Goal: Task Accomplishment & Management: Complete application form

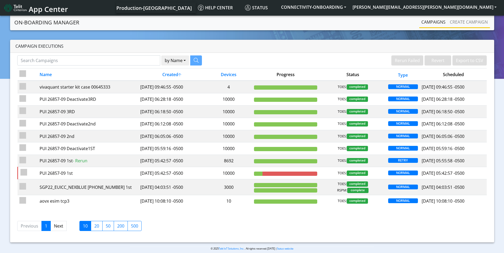
click at [467, 28] on li "Create campaign" at bounding box center [468, 22] width 42 height 11
click at [465, 23] on link "Create campaign" at bounding box center [468, 22] width 42 height 11
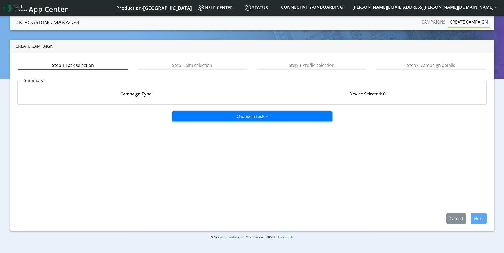
click at [229, 119] on button "Choose a task" at bounding box center [251, 116] width 159 height 10
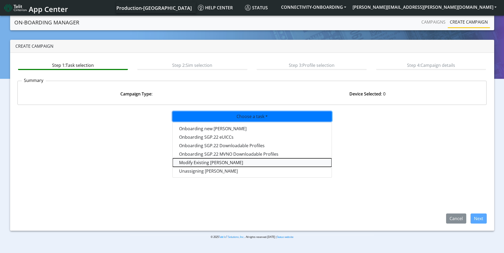
click at [205, 162] on taskiotp-dropdown "Modify Existing SIMs" at bounding box center [252, 162] width 159 height 8
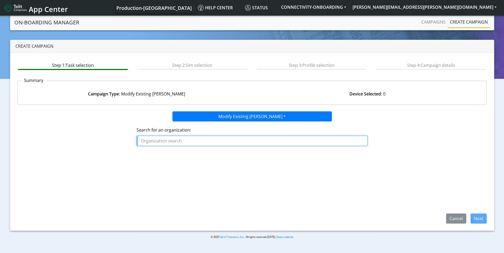
click at [197, 145] on input "text" at bounding box center [251, 141] width 231 height 10
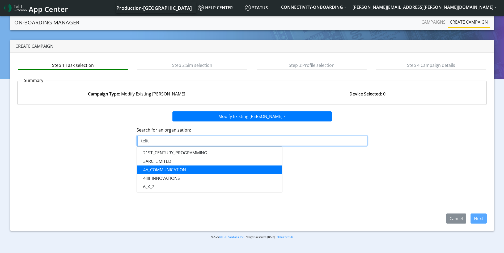
scroll to position [77, 0]
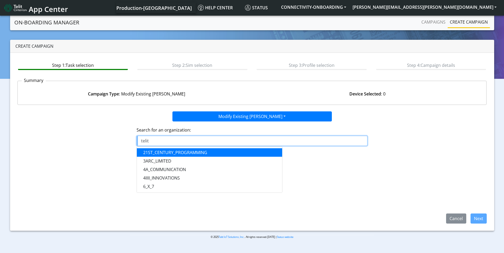
drag, startPoint x: 169, startPoint y: 136, endPoint x: 130, endPoint y: 131, distance: 38.7
click at [130, 131] on div "Search for an organization: telit COPILOTO_SA TELIT AL LUCA_ TELIT _TMP TELIT _…" at bounding box center [251, 139] width 477 height 34
paste input "Telittesting"
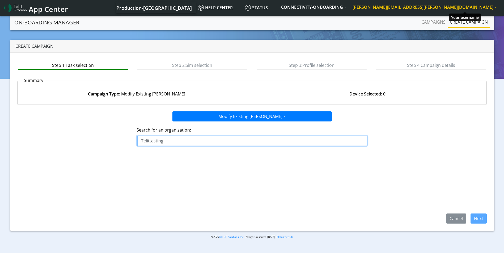
type input "Telittesting"
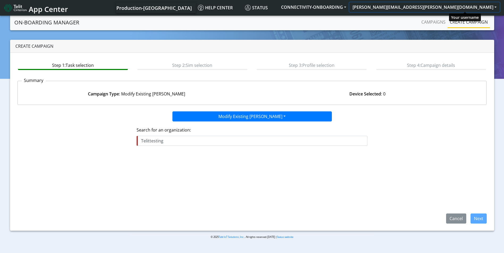
click at [494, 4] on button "[PERSON_NAME][EMAIL_ADDRESS][PERSON_NAME][DOMAIN_NAME]" at bounding box center [424, 7] width 150 height 10
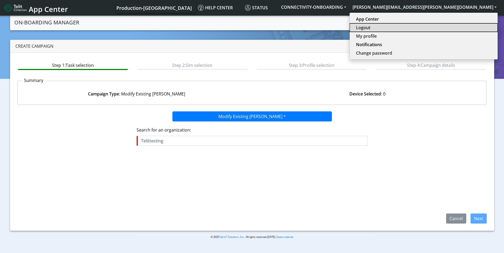
click at [448, 29] on button "Logout" at bounding box center [423, 27] width 148 height 8
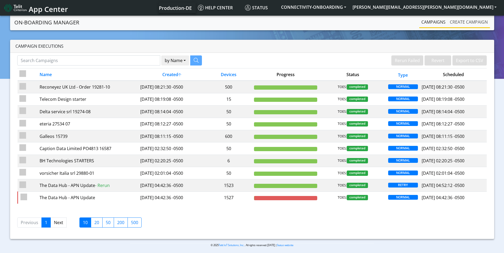
click at [467, 19] on link "Create campaign" at bounding box center [468, 22] width 42 height 11
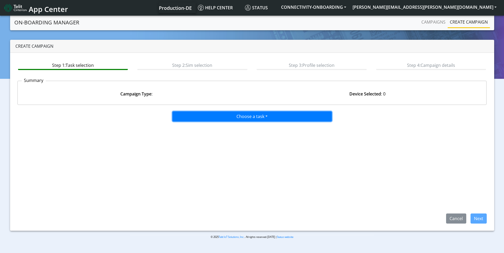
click at [204, 117] on button "Choose a task" at bounding box center [251, 116] width 159 height 10
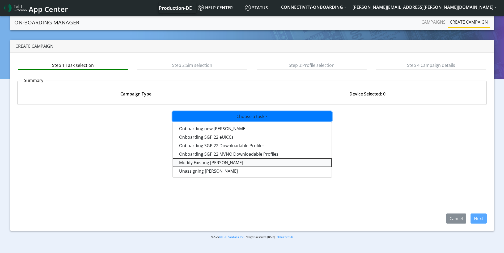
click at [187, 160] on taskiotp-dropdown "Modify Existing SIMs" at bounding box center [252, 162] width 159 height 8
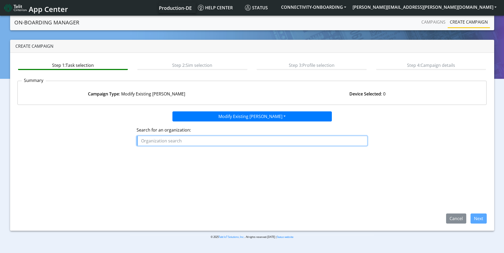
click at [190, 138] on input "text" at bounding box center [251, 141] width 231 height 10
paste input "Telittesting"
click at [164, 155] on span "TELITTESTING" at bounding box center [157, 153] width 28 height 6
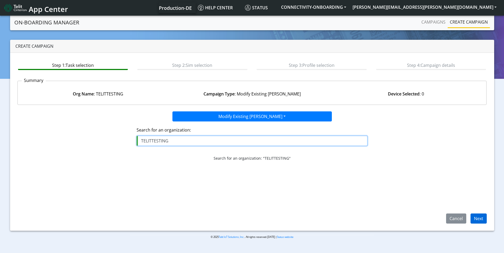
type input "TELITTESTING"
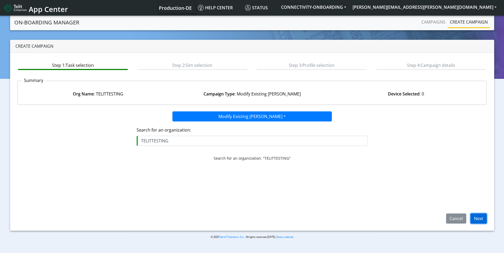
click at [479, 217] on button "Next" at bounding box center [478, 219] width 16 height 10
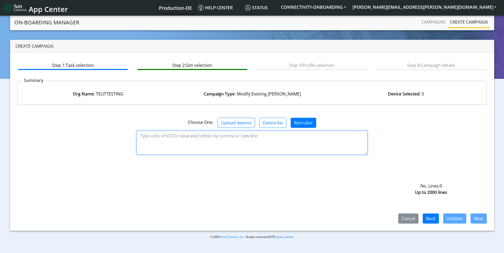
click at [178, 139] on textarea at bounding box center [251, 143] width 231 height 24
paste textarea "89358151000008212857"
type textarea "89358151000008212857"
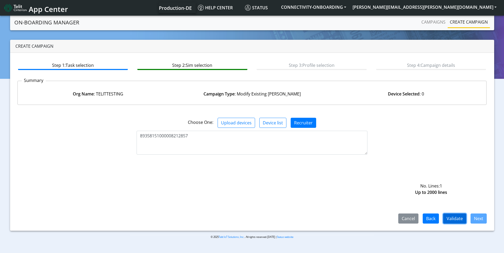
click at [453, 216] on button "Validate" at bounding box center [454, 219] width 23 height 10
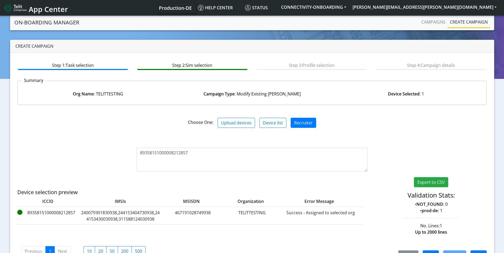
scroll to position [17, 0]
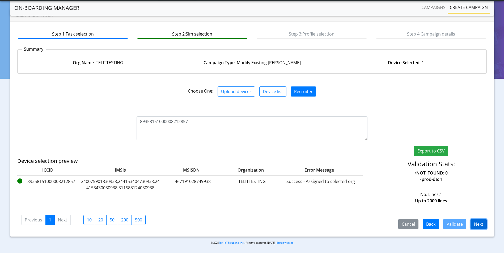
click at [481, 225] on button "Next" at bounding box center [478, 224] width 16 height 10
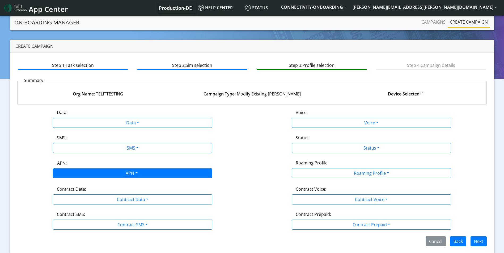
click at [116, 170] on div "APN" at bounding box center [131, 174] width 168 height 10
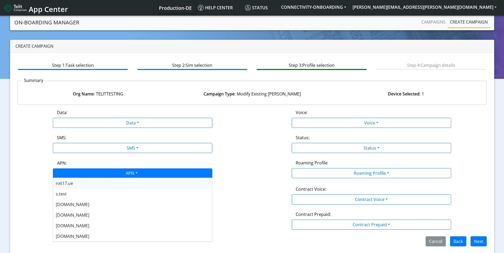
paste input "nxt20.net"
type input "nxt20.net"
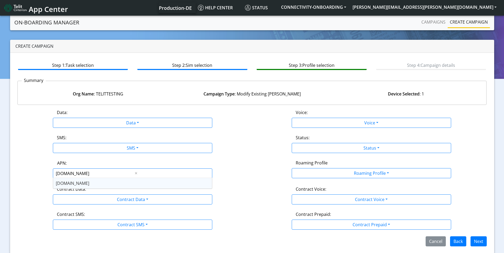
click at [108, 183] on div "nxt20.net" at bounding box center [132, 183] width 159 height 11
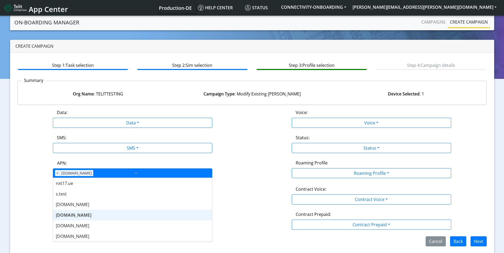
click at [176, 172] on div "APN × nxt20.net ×" at bounding box center [132, 174] width 159 height 10
paste input "nxt23.net"
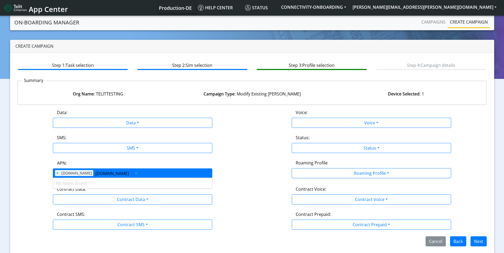
type input "nxt23.net"
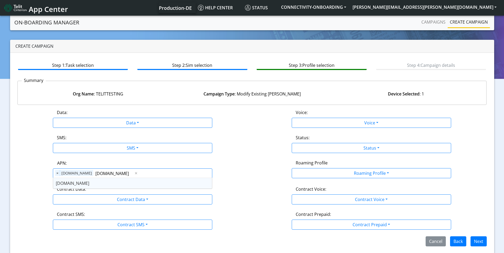
click at [161, 181] on div "nxt23.net" at bounding box center [132, 183] width 159 height 11
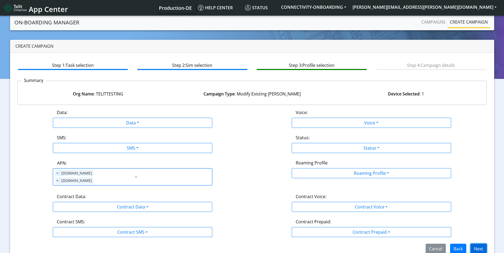
click at [477, 244] on button "Next" at bounding box center [478, 249] width 16 height 10
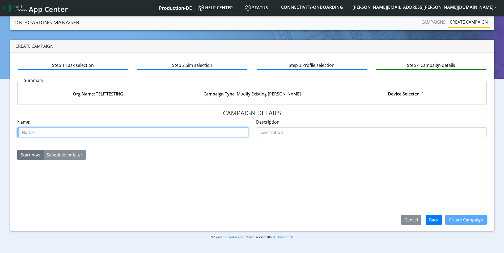
click at [137, 131] on input "text" at bounding box center [132, 132] width 231 height 10
paste input "00644431"
type input "case 00644431 telit testing"
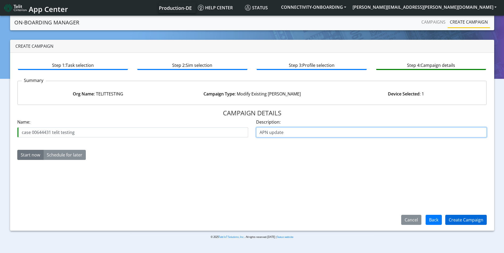
type input "APN update"
click at [463, 224] on button "Create Campaign" at bounding box center [465, 220] width 41 height 10
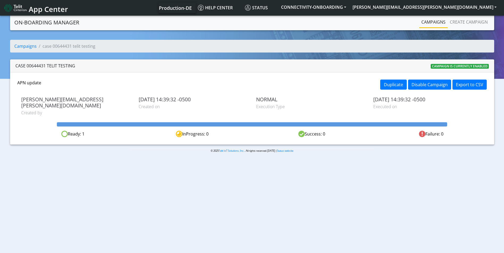
click at [434, 29] on nav "On-Boarding Manager Campaigns Create campaign" at bounding box center [252, 23] width 484 height 16
click at [435, 25] on link "Campaigns" at bounding box center [433, 22] width 28 height 11
